Goal: Find specific page/section: Find specific page/section

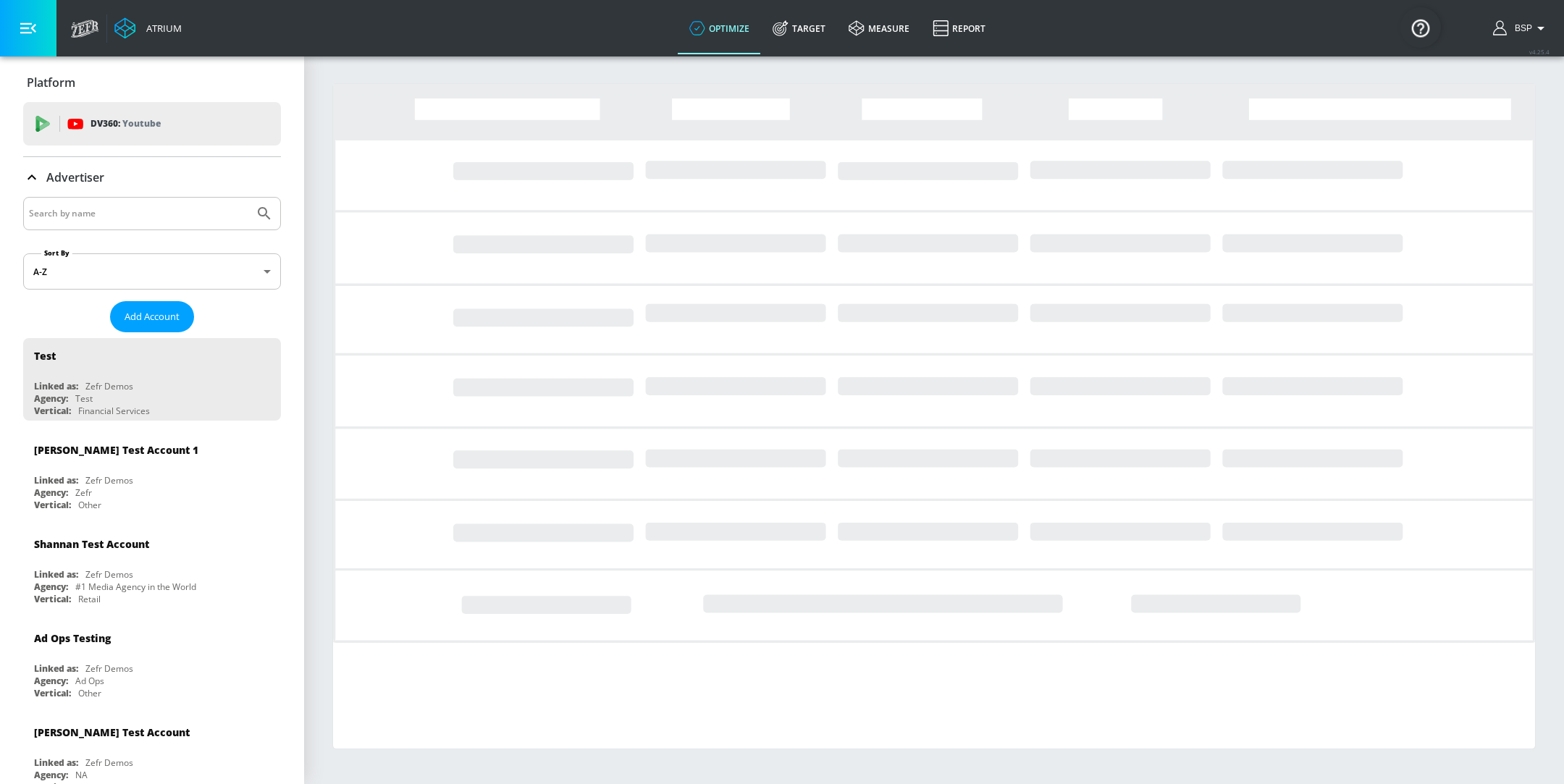
click at [126, 208] on input "Search by name" at bounding box center [139, 214] width 219 height 18
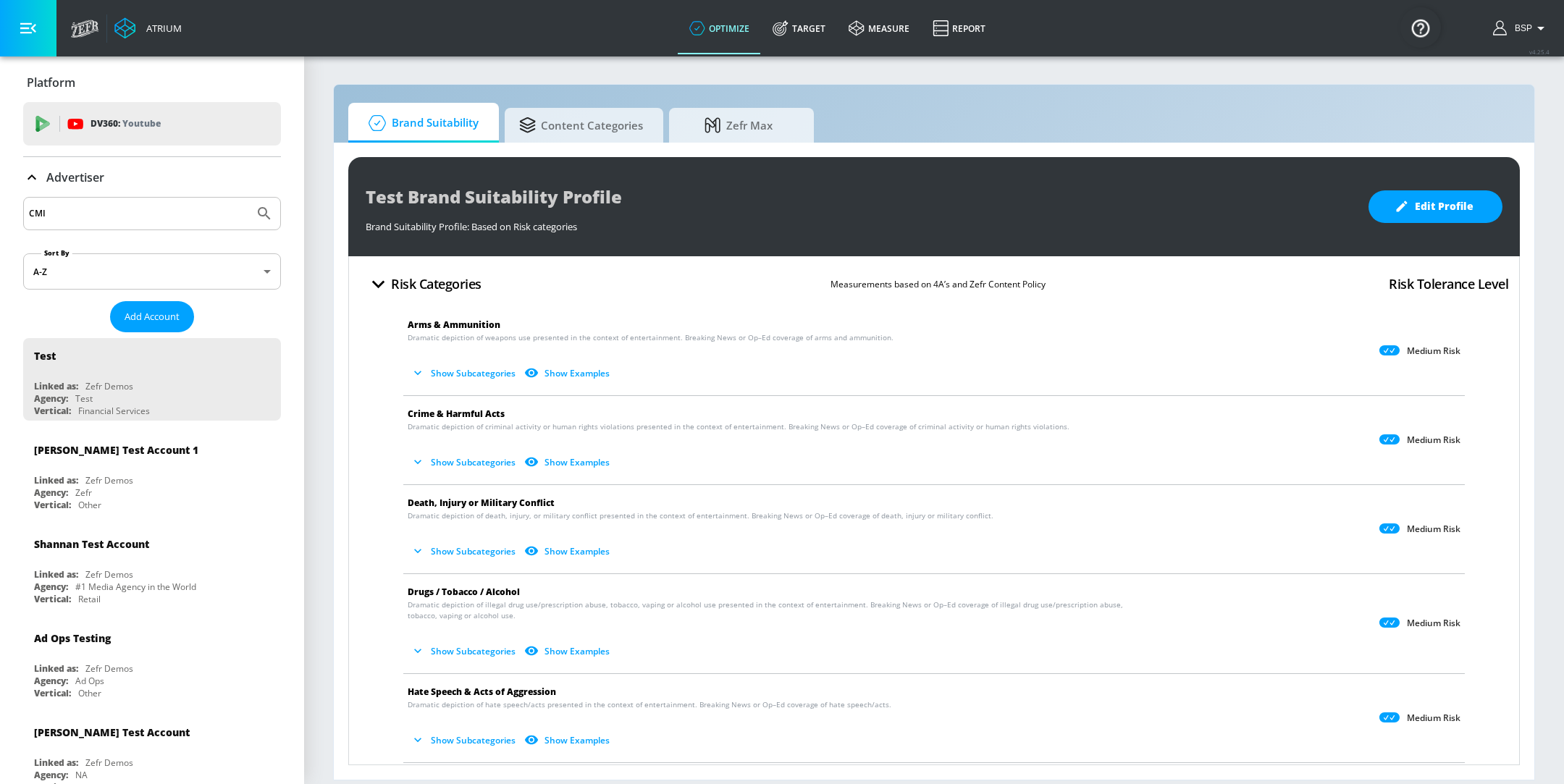
click at [249, 198] on button "Submit Search" at bounding box center [265, 214] width 32 height 32
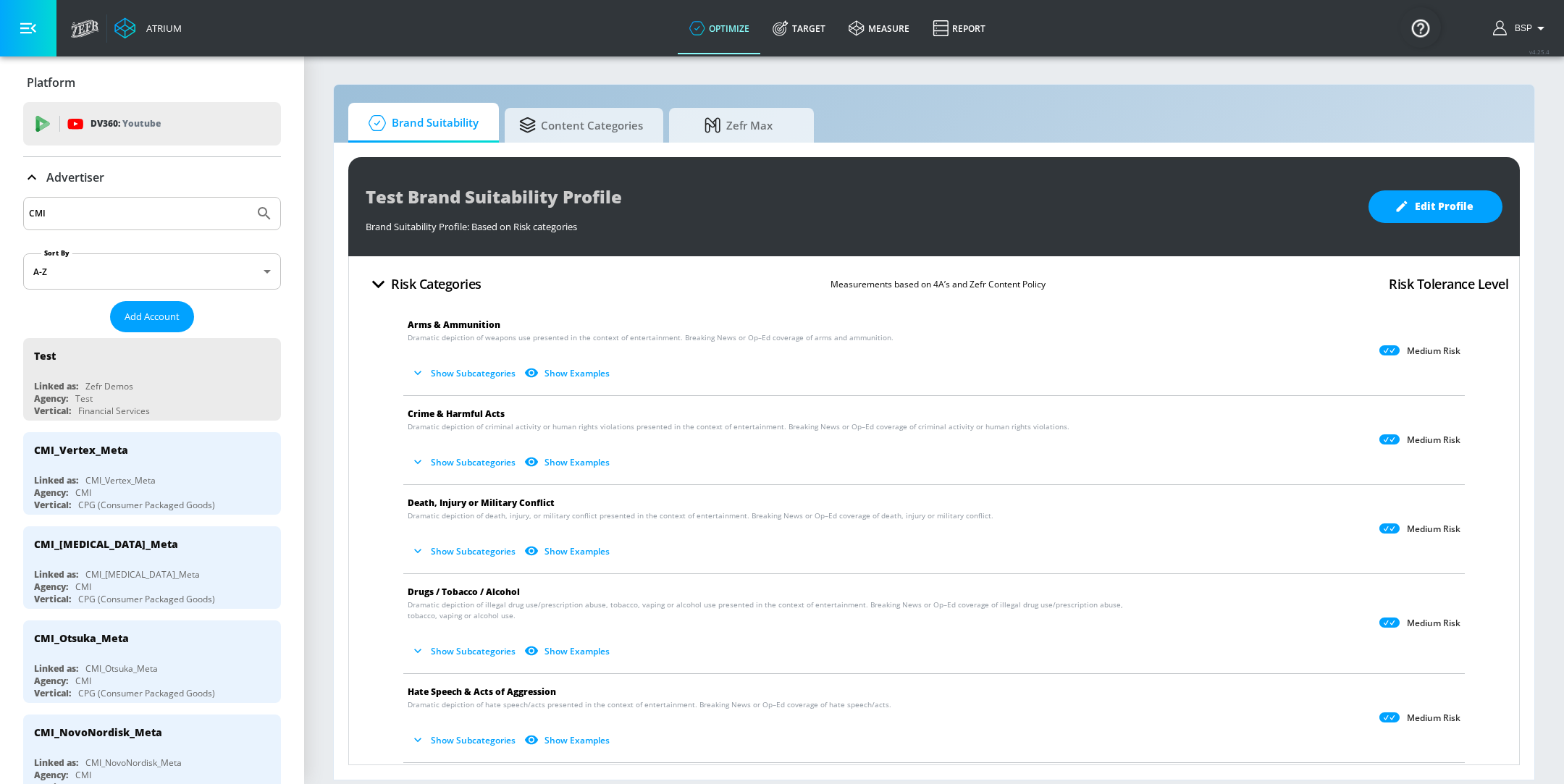
click at [133, 211] on input "CMI" at bounding box center [139, 214] width 219 height 18
paste input "_Vertex_TikTok"
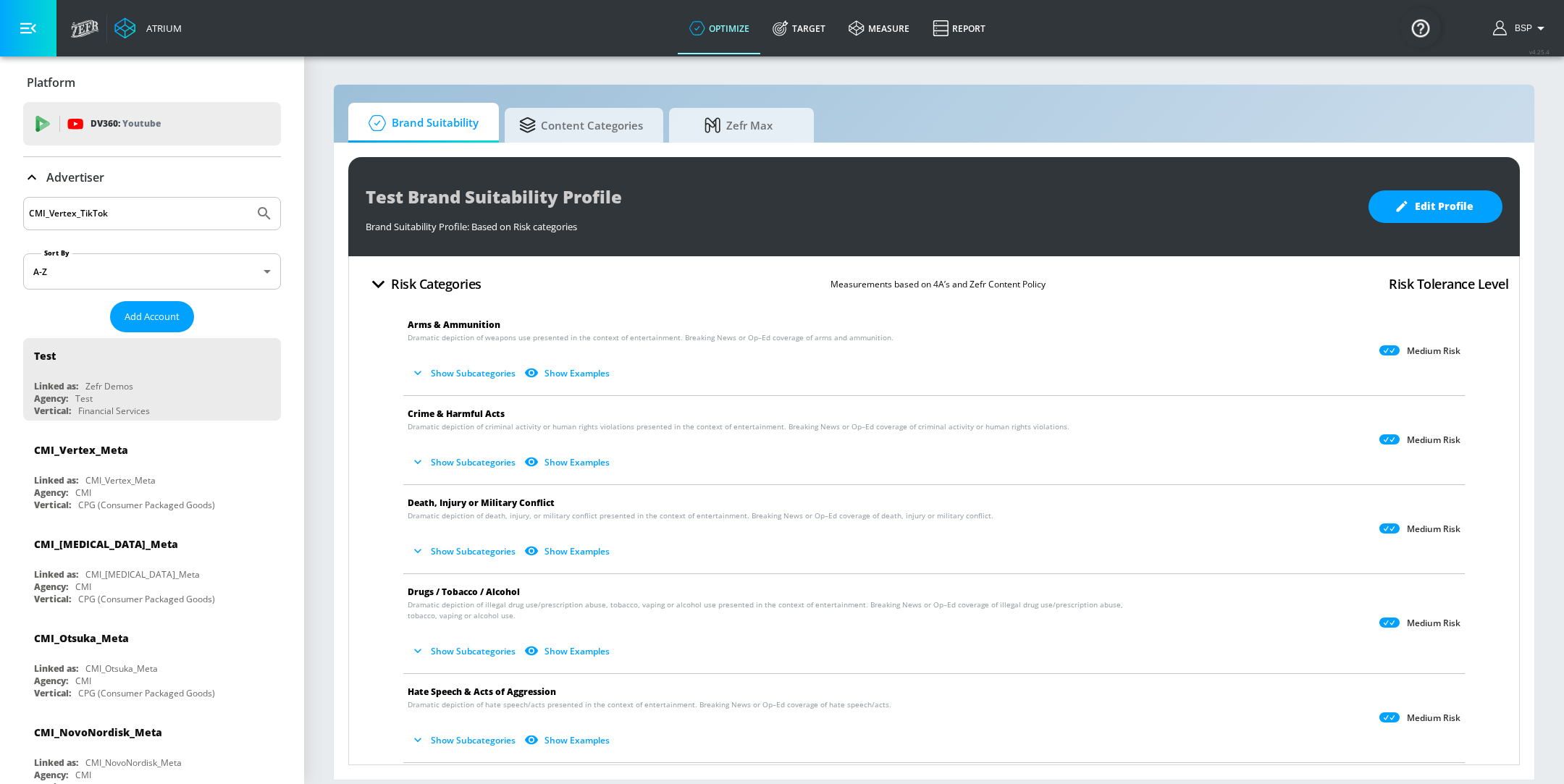
click at [249, 198] on button "Submit Search" at bounding box center [265, 214] width 32 height 32
drag, startPoint x: 49, startPoint y: 215, endPoint x: 2, endPoint y: 215, distance: 47.0
type input "Vertex"
click at [249, 198] on button "Submit Search" at bounding box center [265, 214] width 32 height 32
